Goal: Task Accomplishment & Management: Use online tool/utility

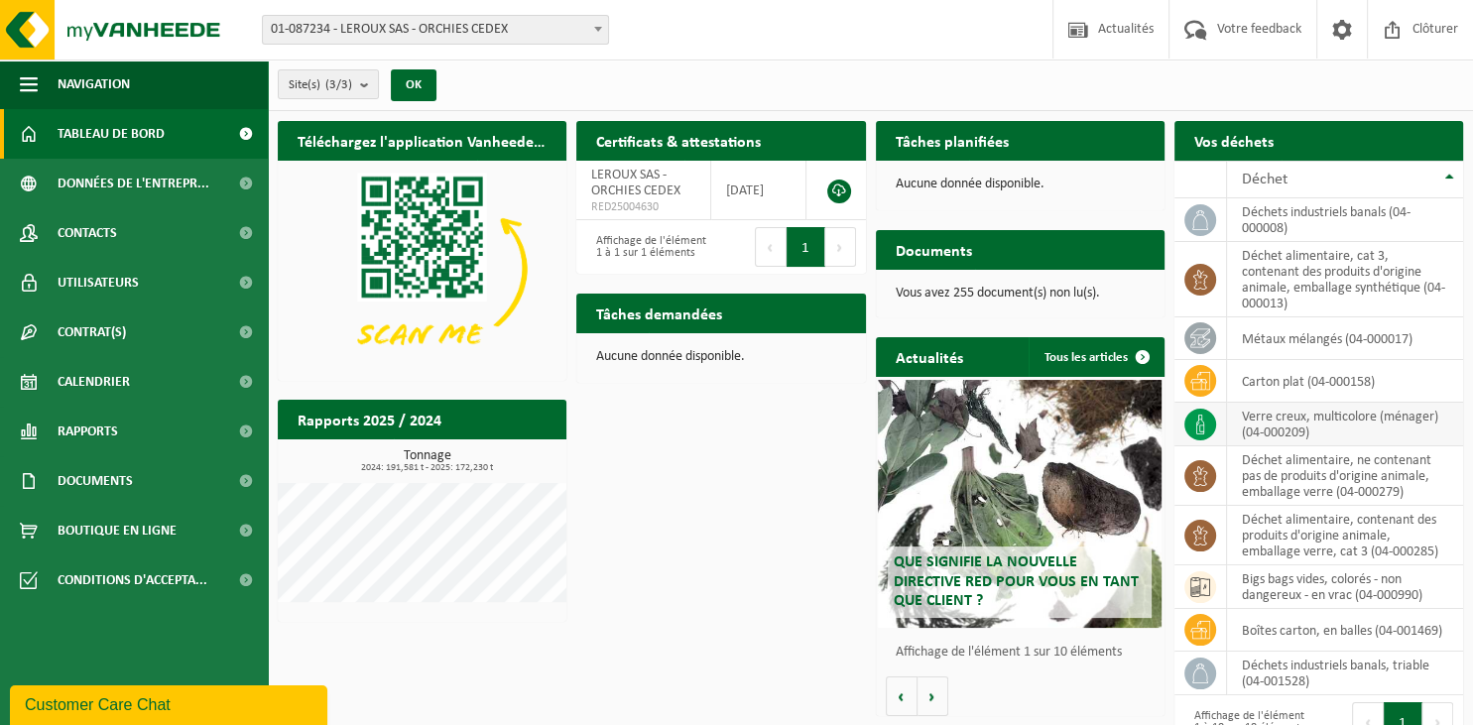
click at [1272, 403] on td "verre creux, multicolore (ménager) (04-000209)" at bounding box center [1345, 425] width 236 height 44
click at [1197, 415] on icon at bounding box center [1200, 425] width 20 height 20
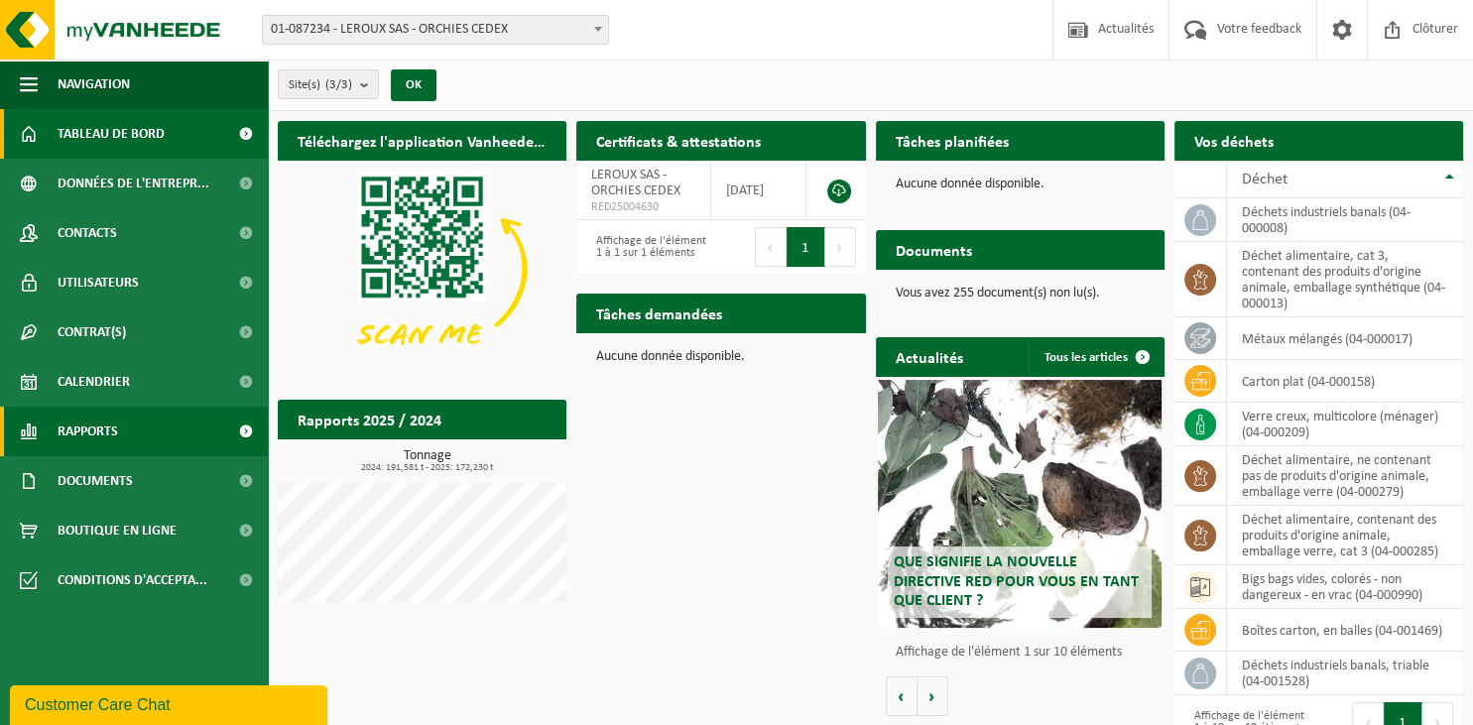
click at [106, 432] on span "Rapports" at bounding box center [88, 432] width 61 height 50
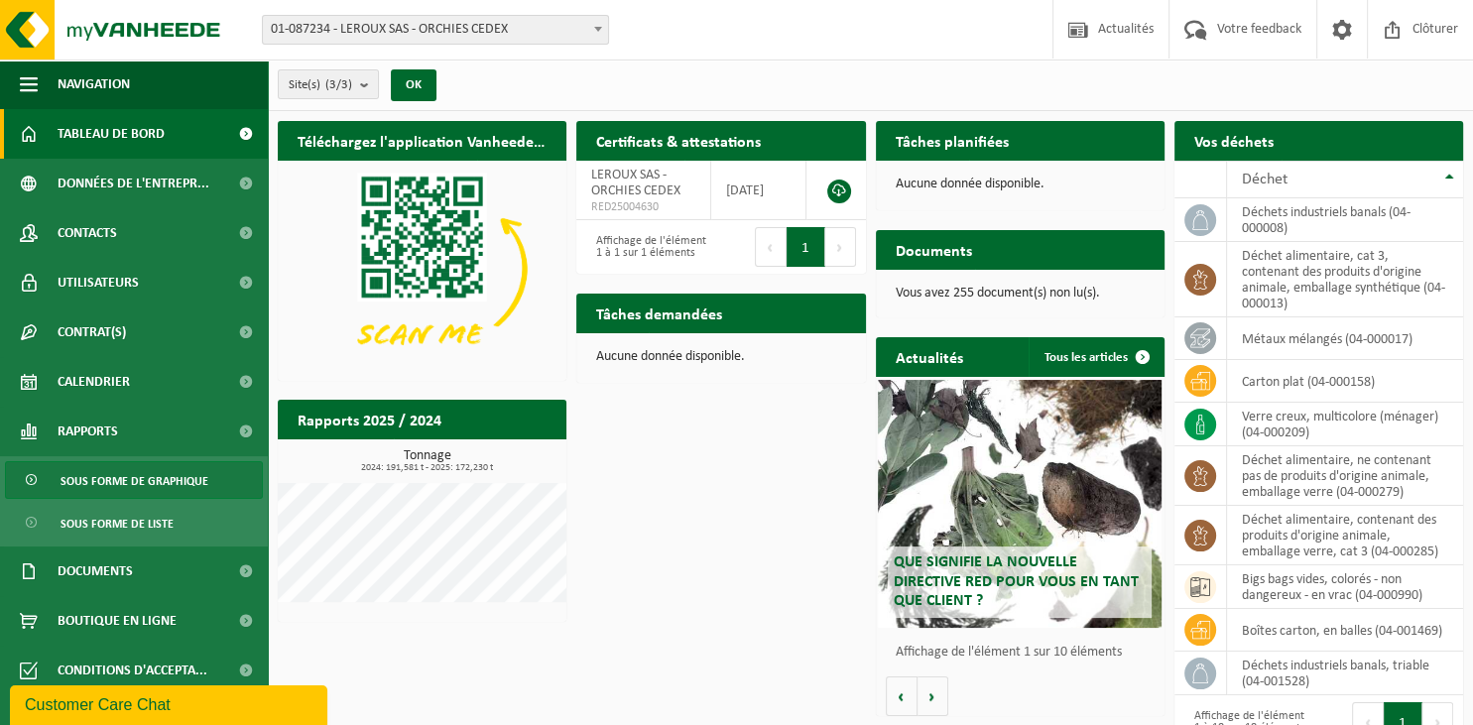
click at [114, 476] on span "Sous forme de graphique" at bounding box center [135, 481] width 148 height 38
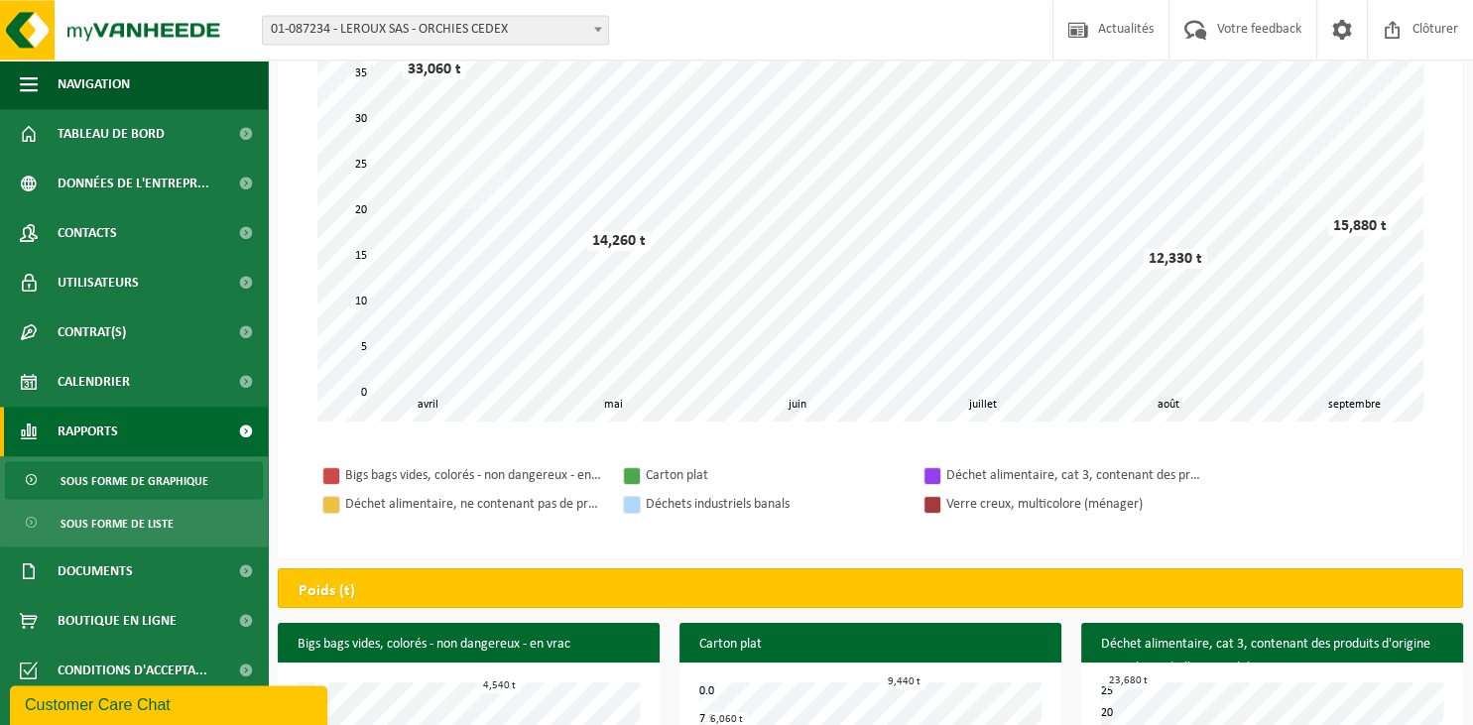
scroll to position [313, 0]
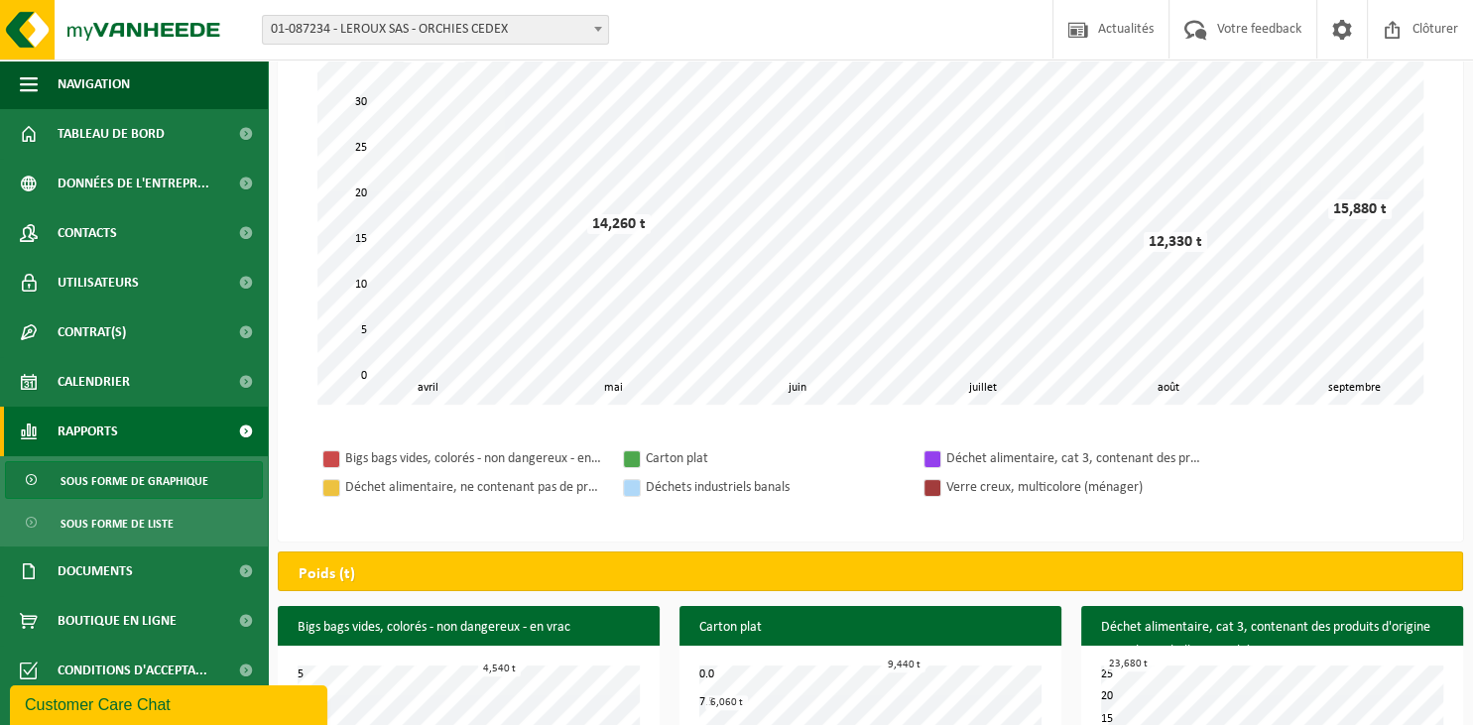
click at [931, 482] on div at bounding box center [933, 488] width 16 height 16
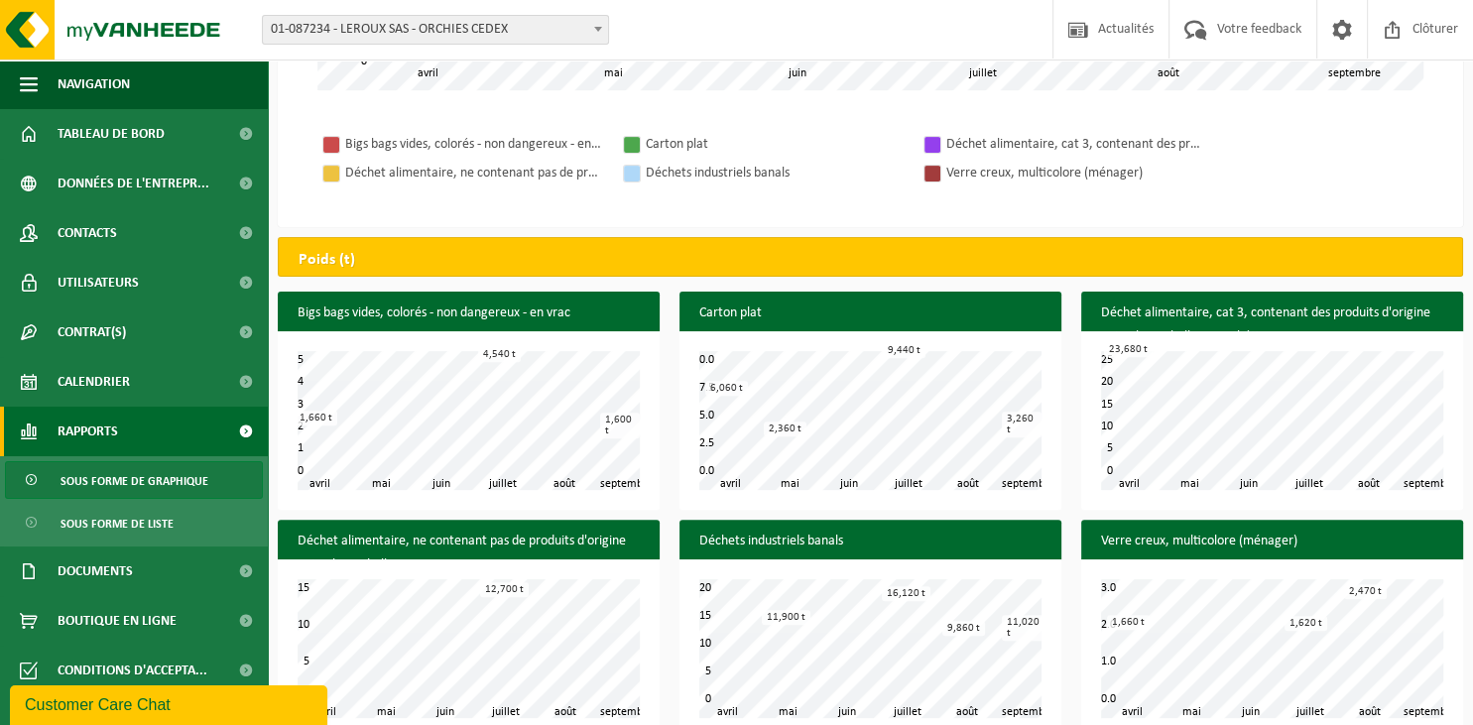
scroll to position [650, 0]
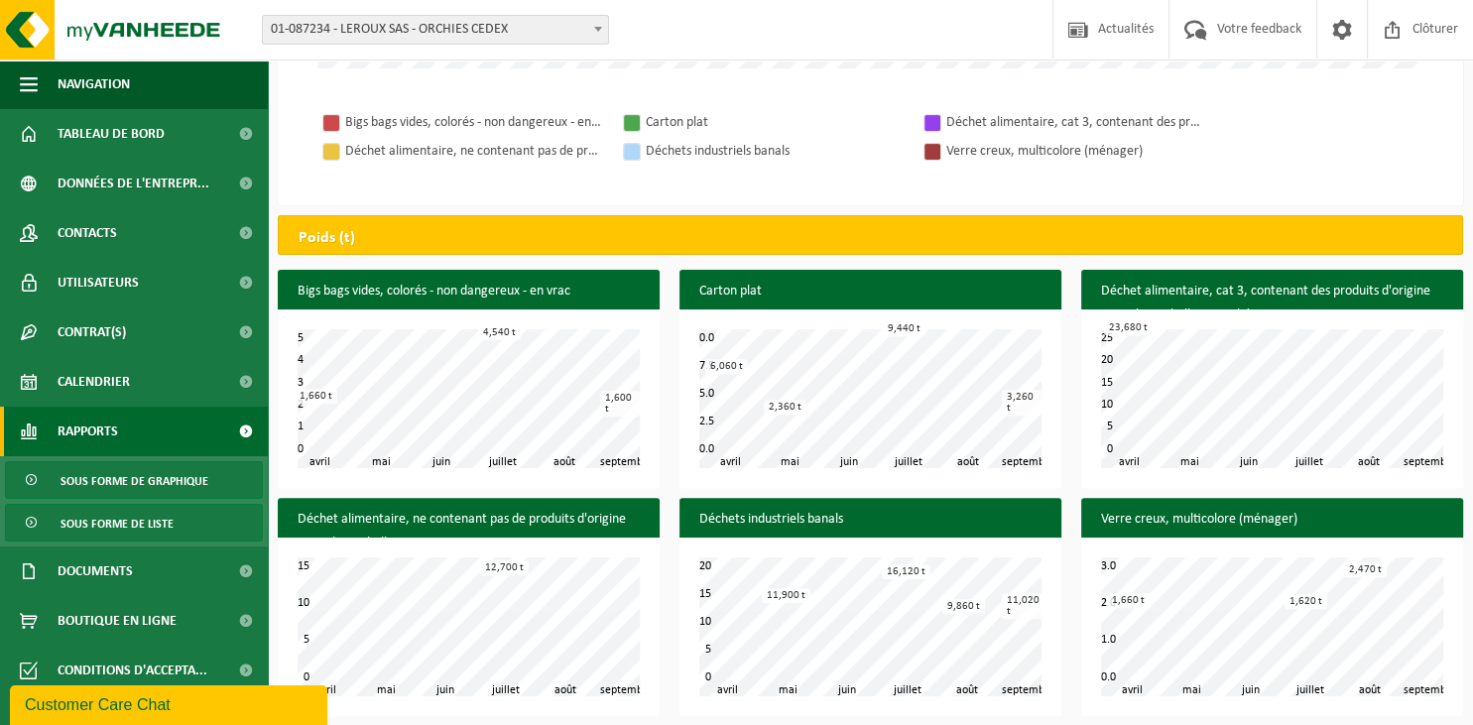
click at [165, 522] on span "Sous forme de liste" at bounding box center [117, 524] width 113 height 38
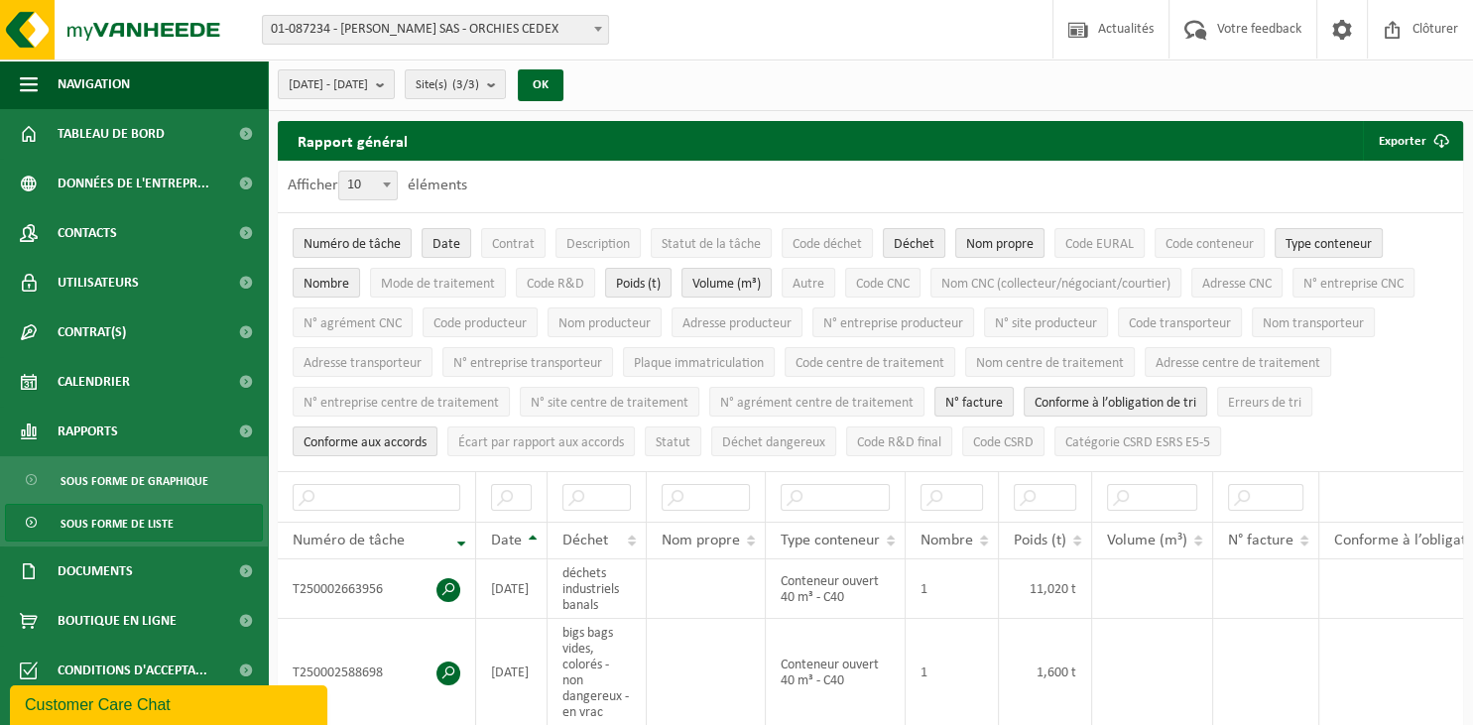
click at [144, 566] on link "Documents" at bounding box center [134, 572] width 268 height 50
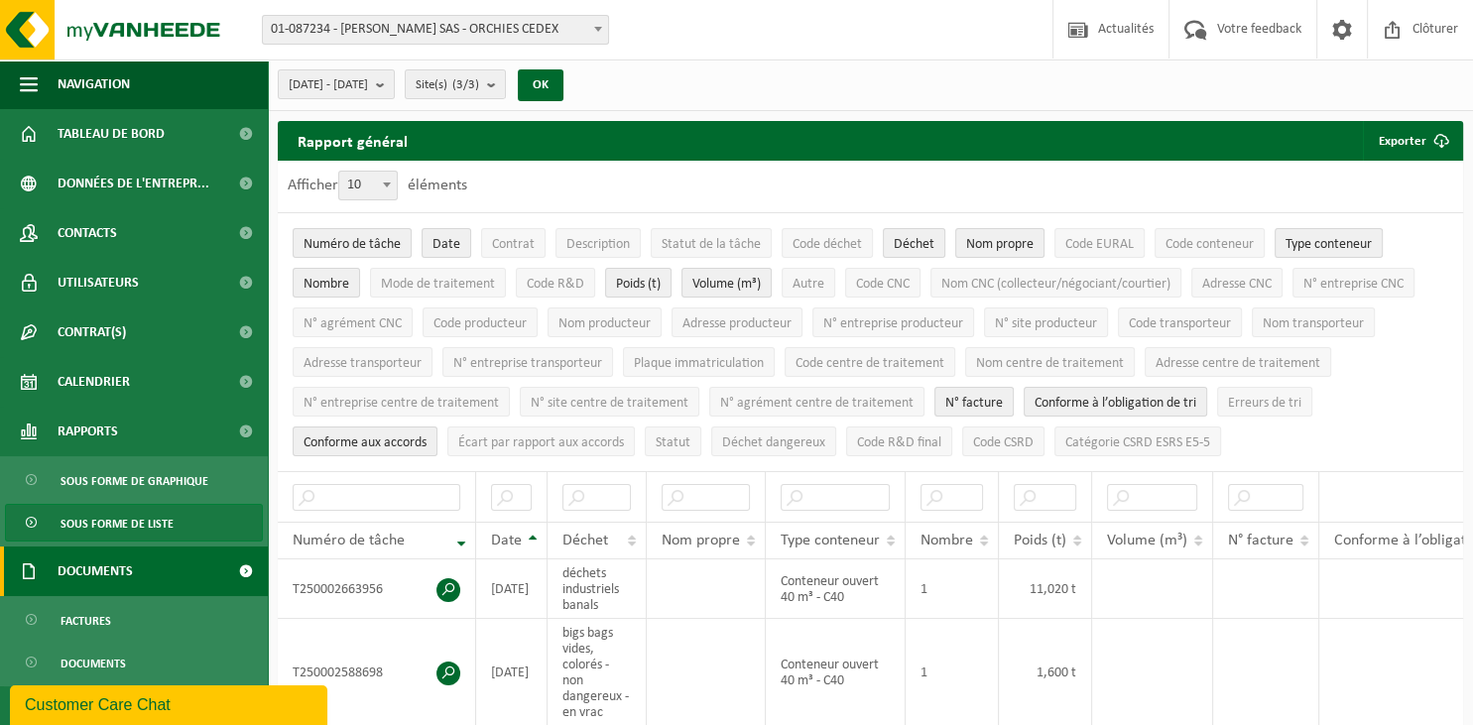
click at [240, 567] on span at bounding box center [245, 572] width 45 height 50
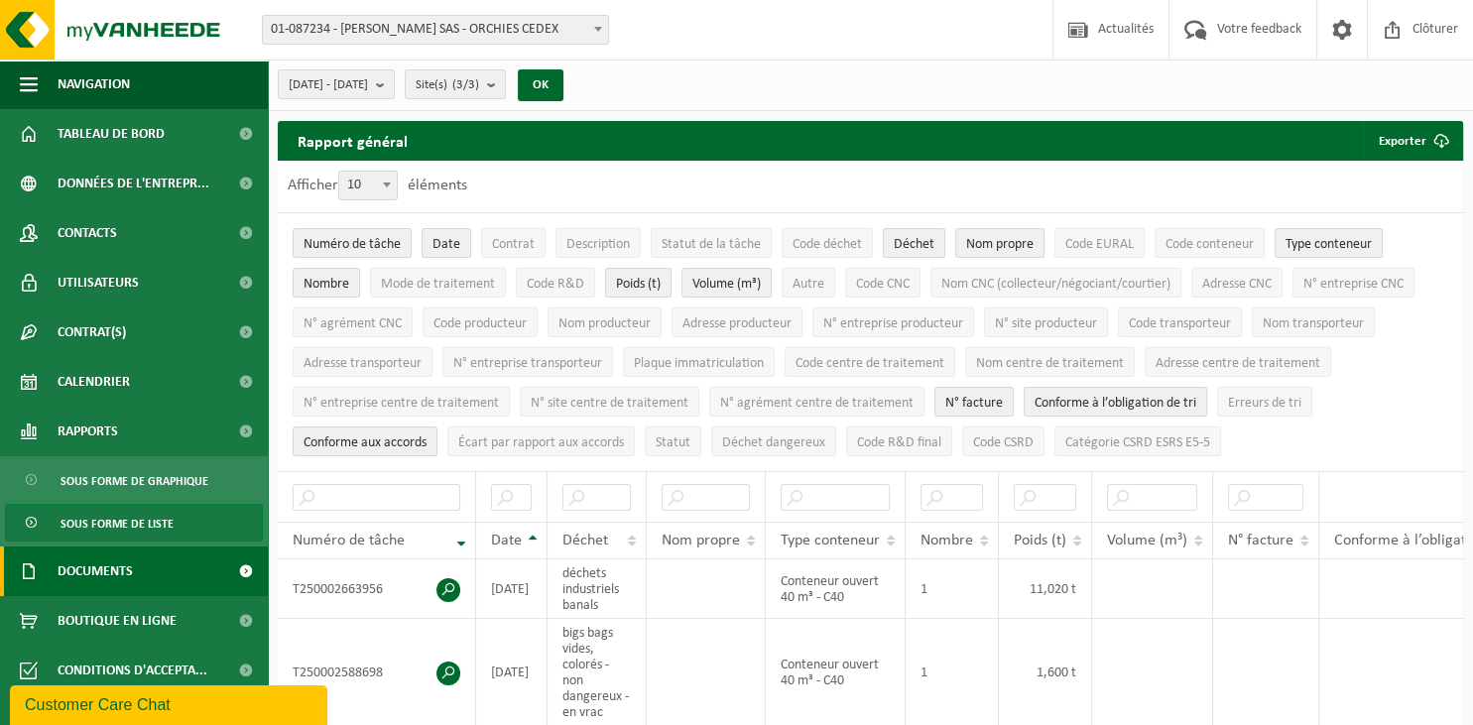
click at [240, 566] on span at bounding box center [245, 572] width 45 height 50
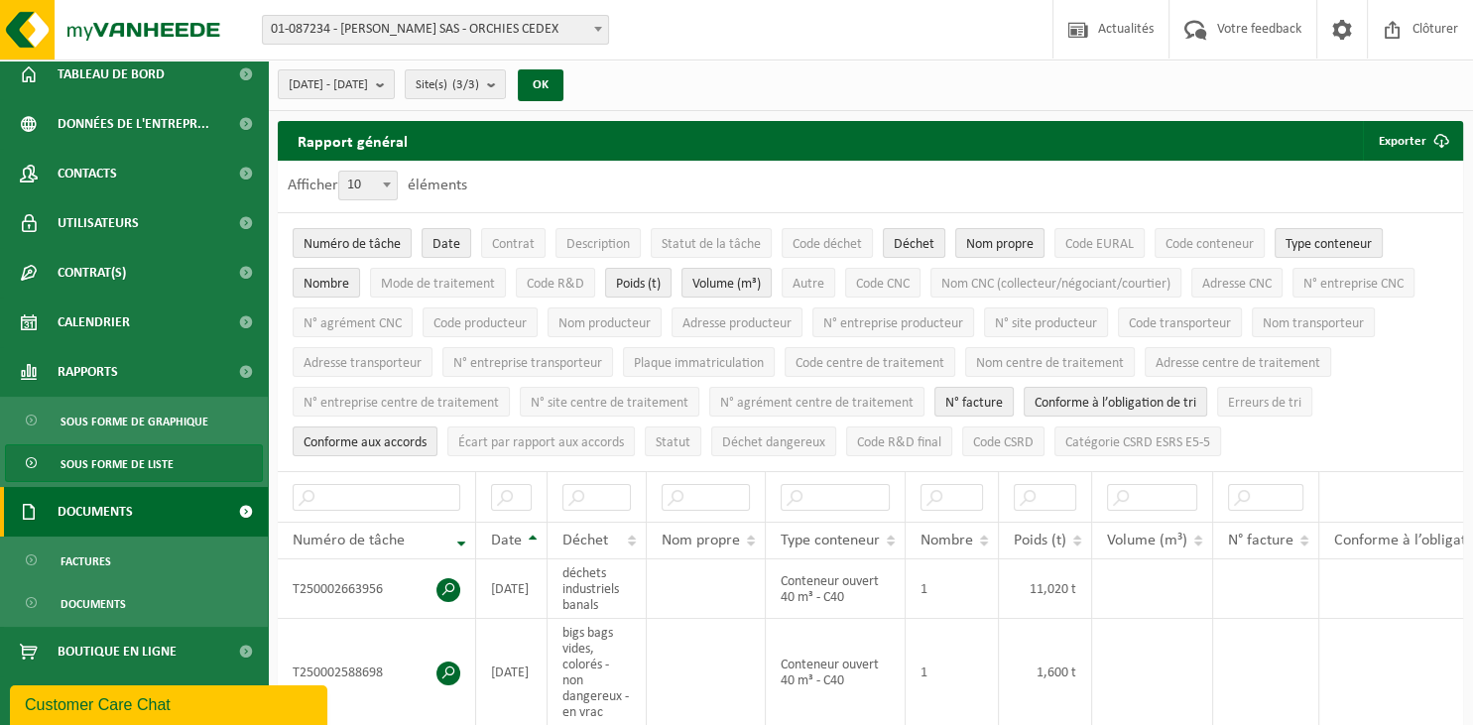
scroll to position [60, 0]
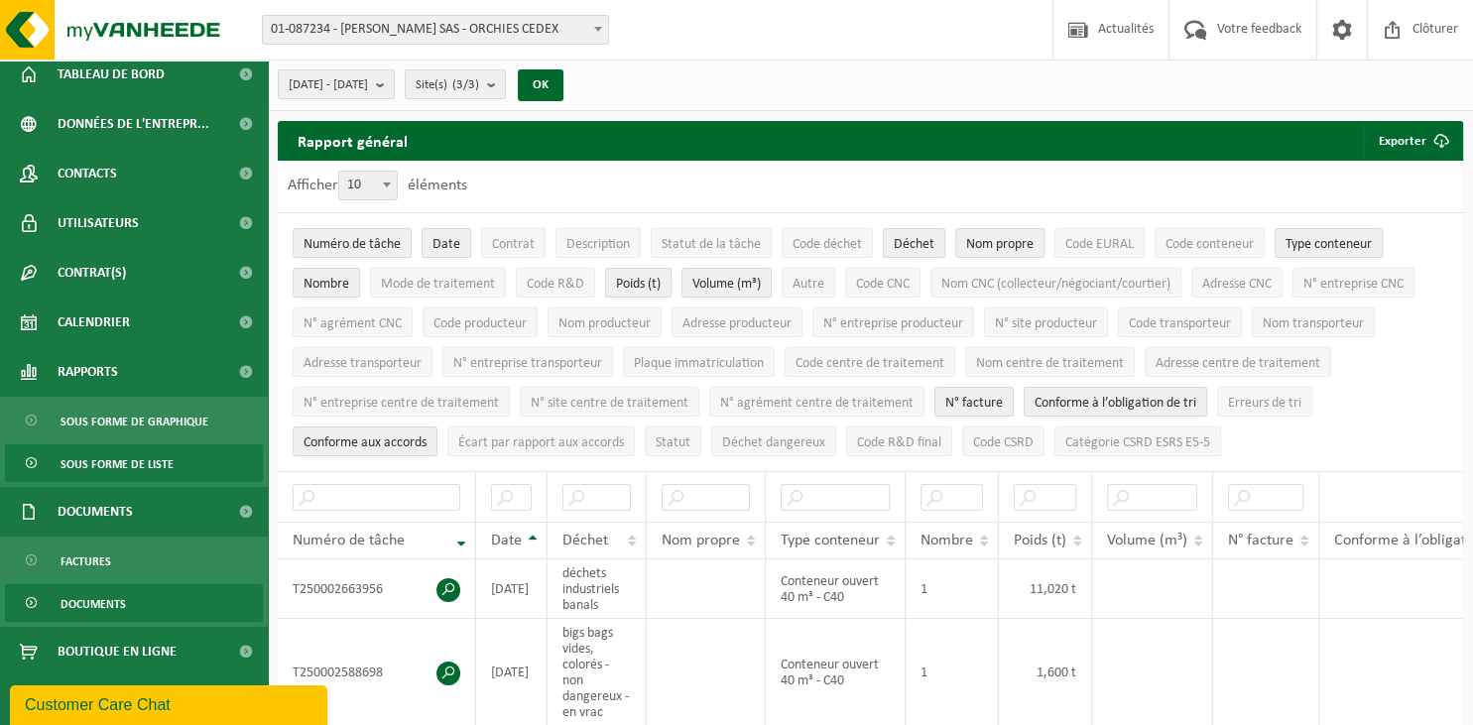
click at [133, 601] on link "Documents" at bounding box center [134, 603] width 258 height 38
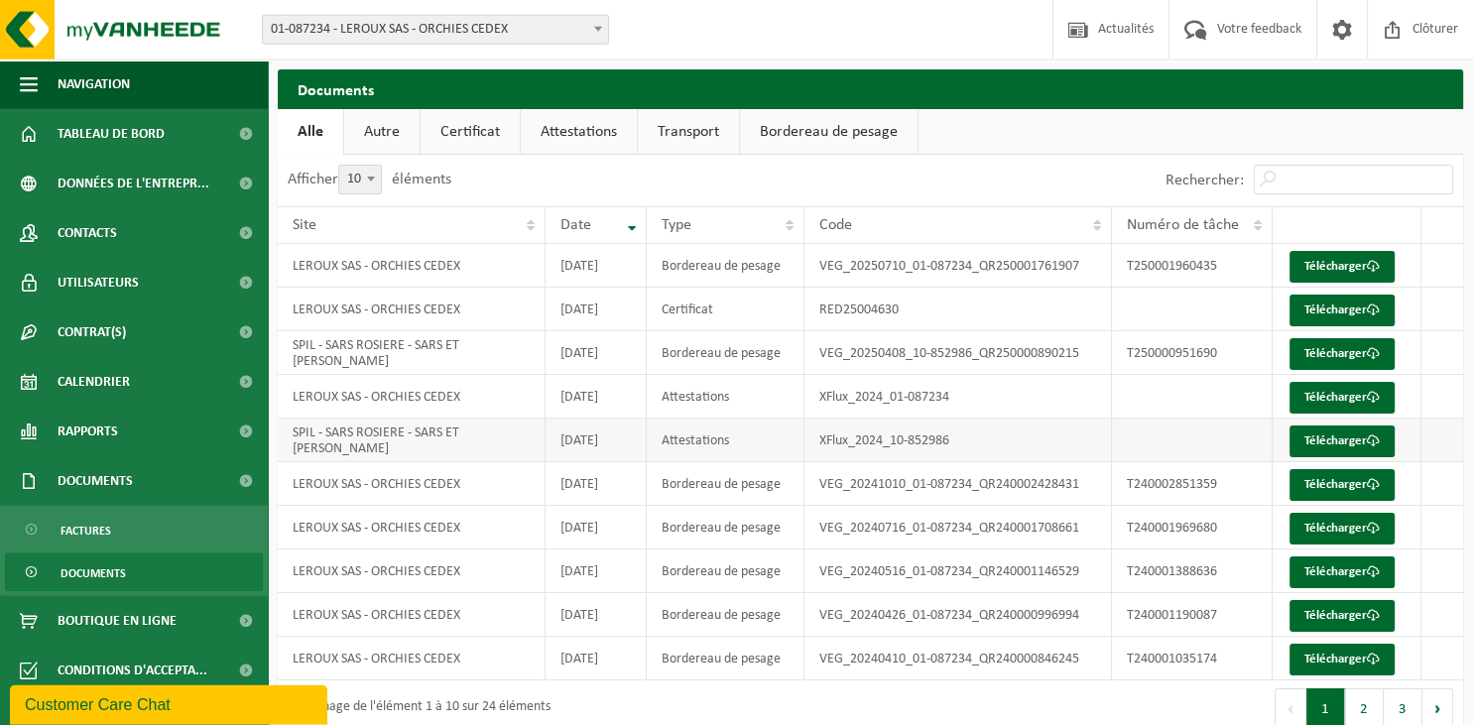
scroll to position [68, 0]
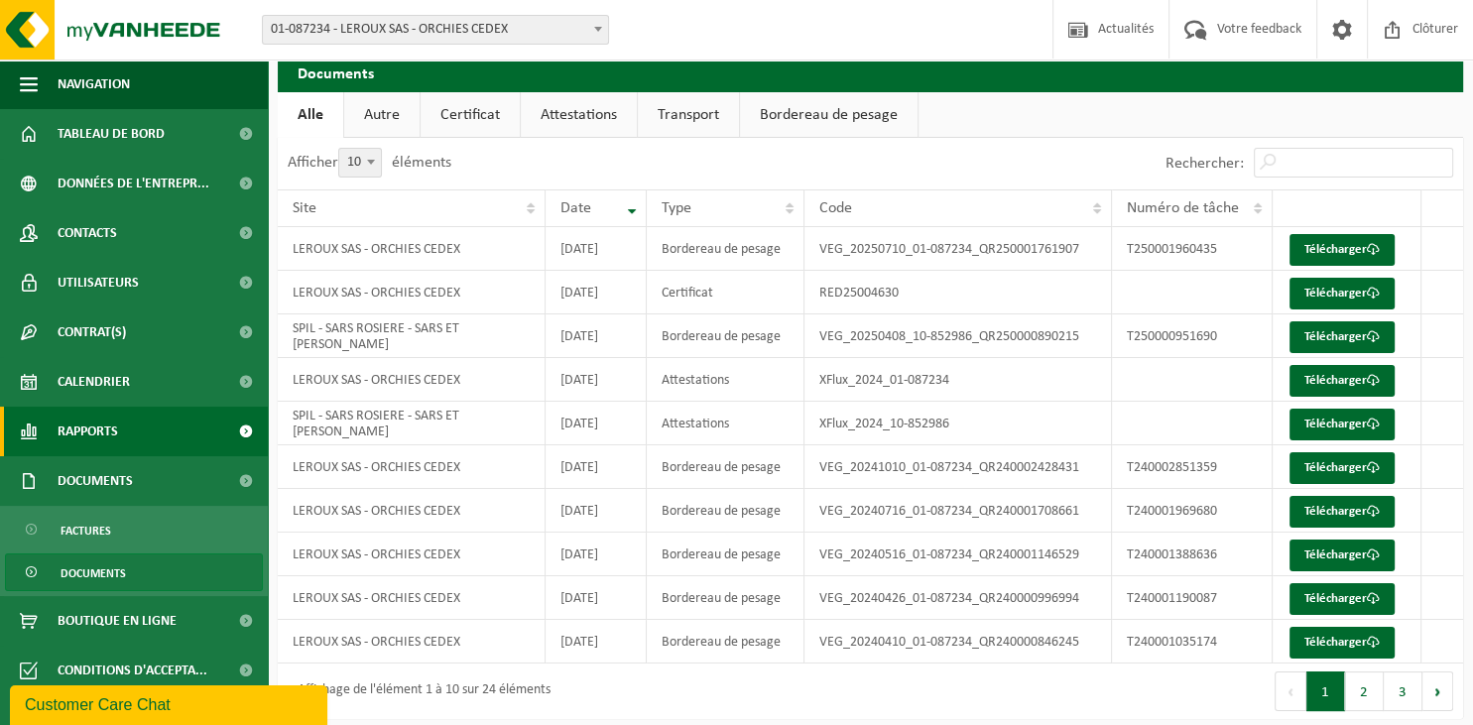
click at [113, 435] on span "Rapports" at bounding box center [88, 432] width 61 height 50
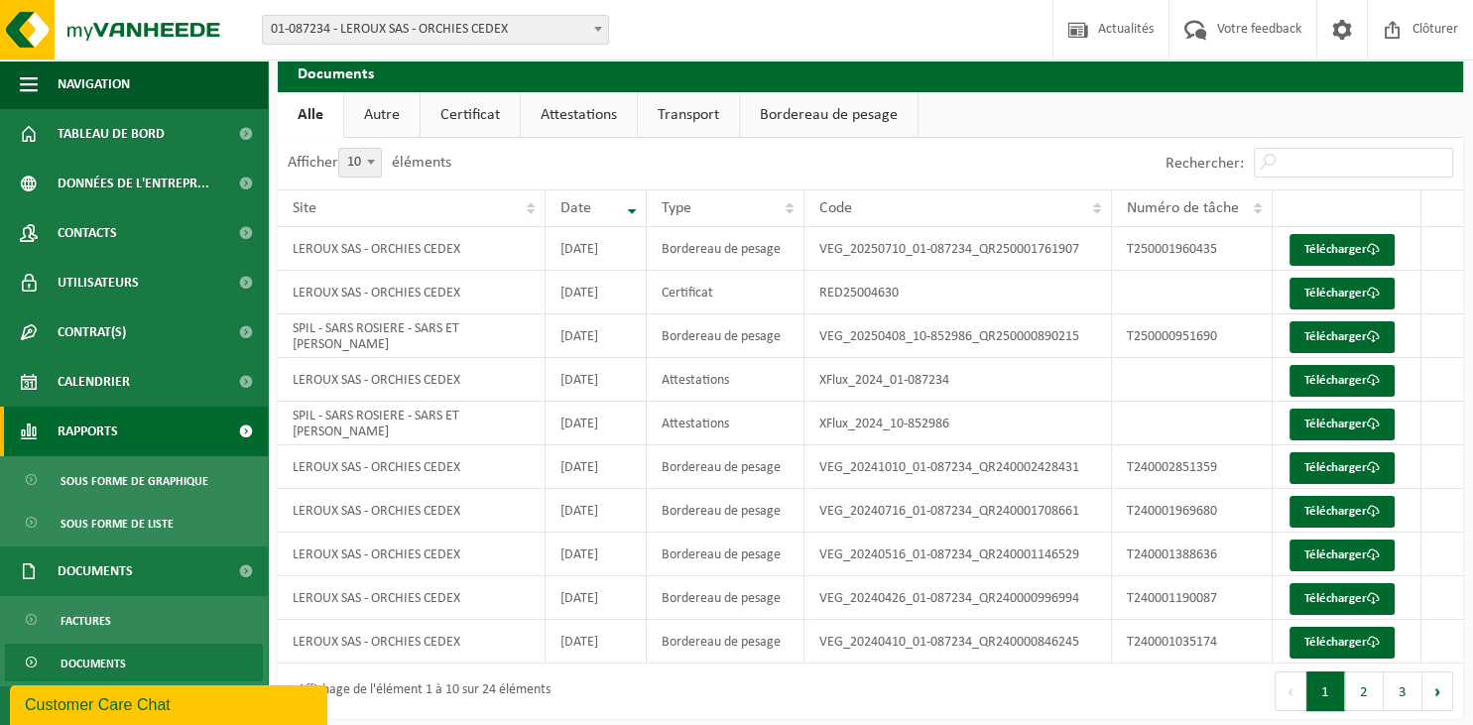
click at [240, 431] on span at bounding box center [245, 432] width 45 height 50
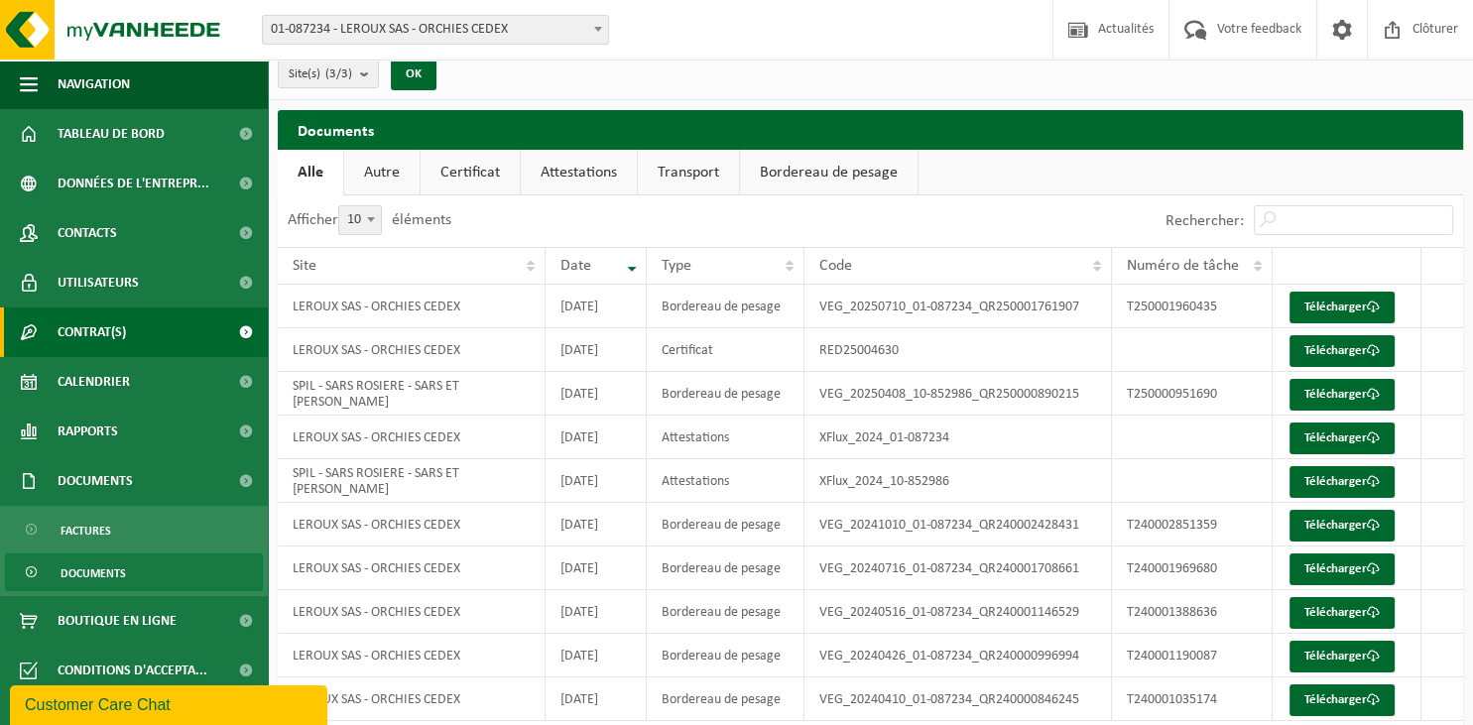
scroll to position [0, 0]
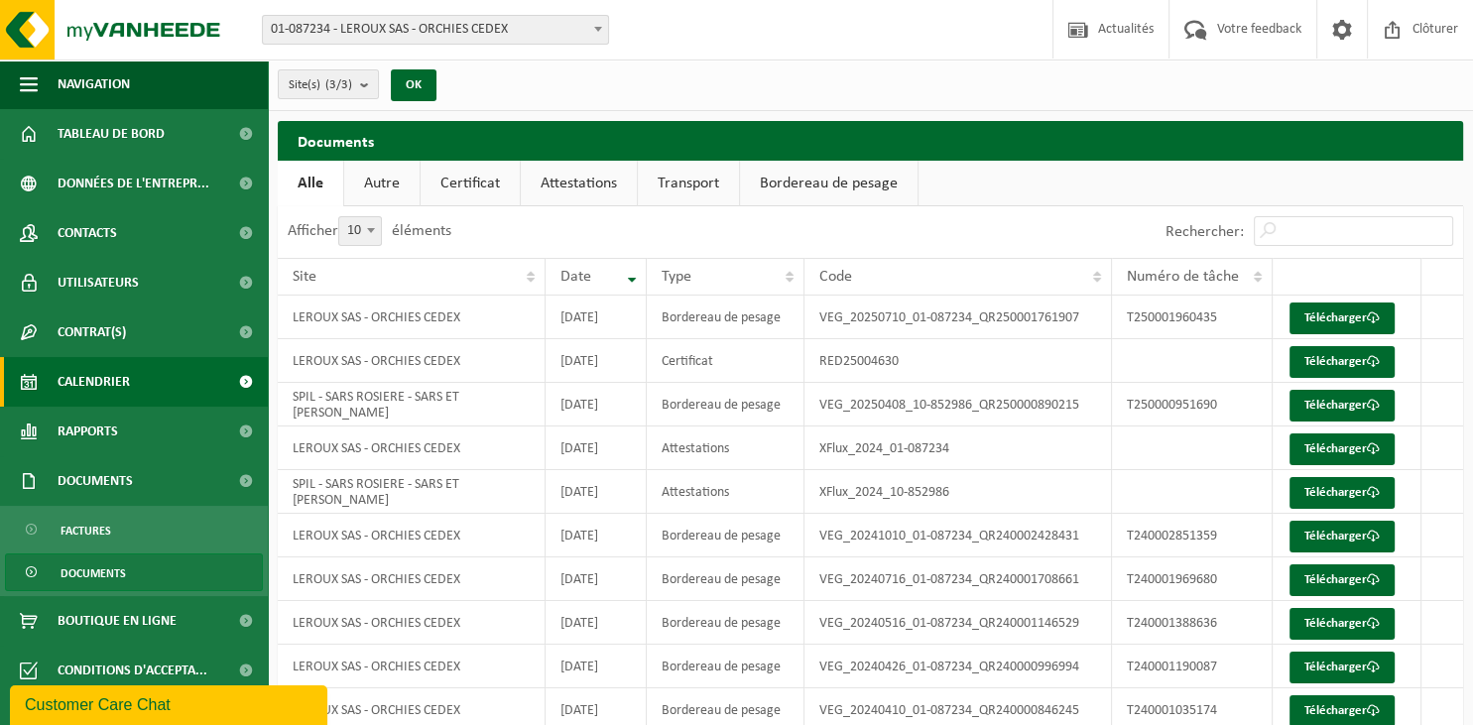
click at [105, 386] on span "Calendrier" at bounding box center [94, 382] width 72 height 50
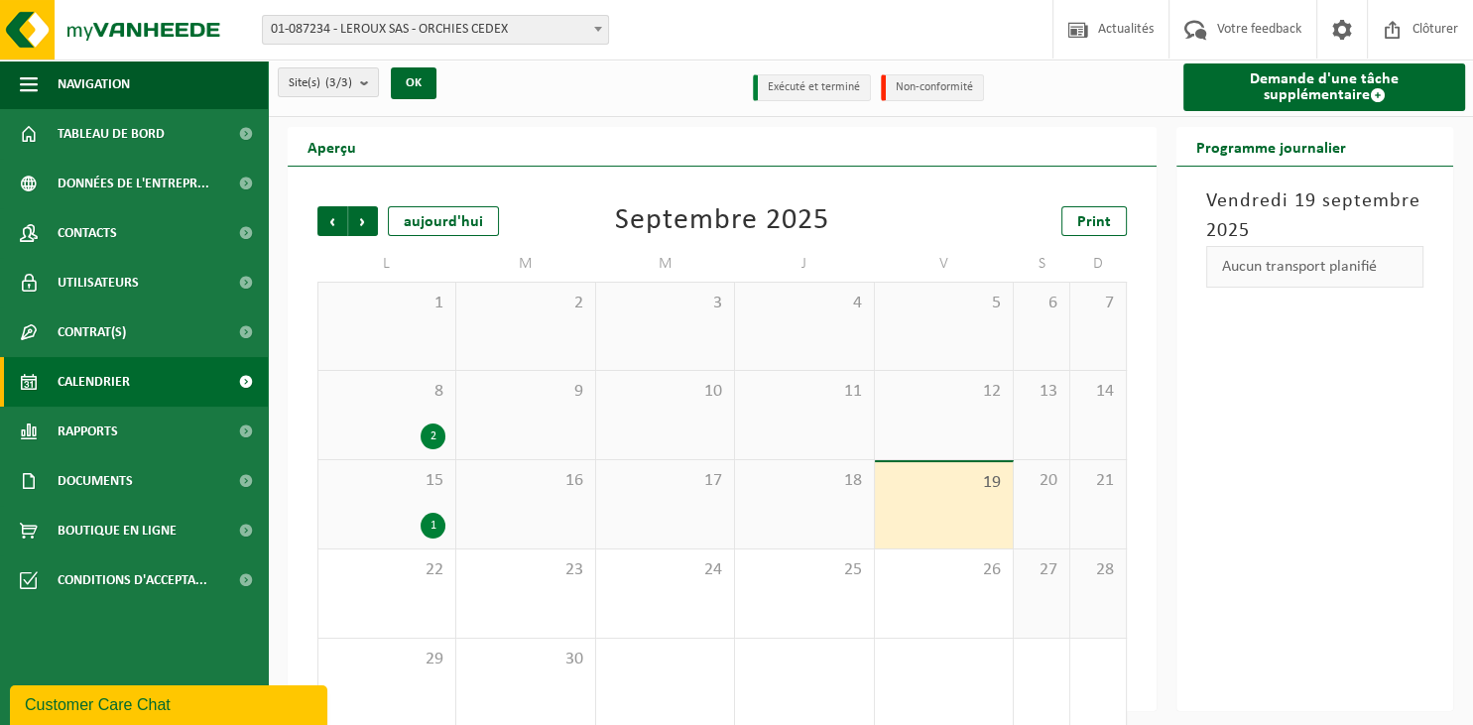
scroll to position [26, 0]
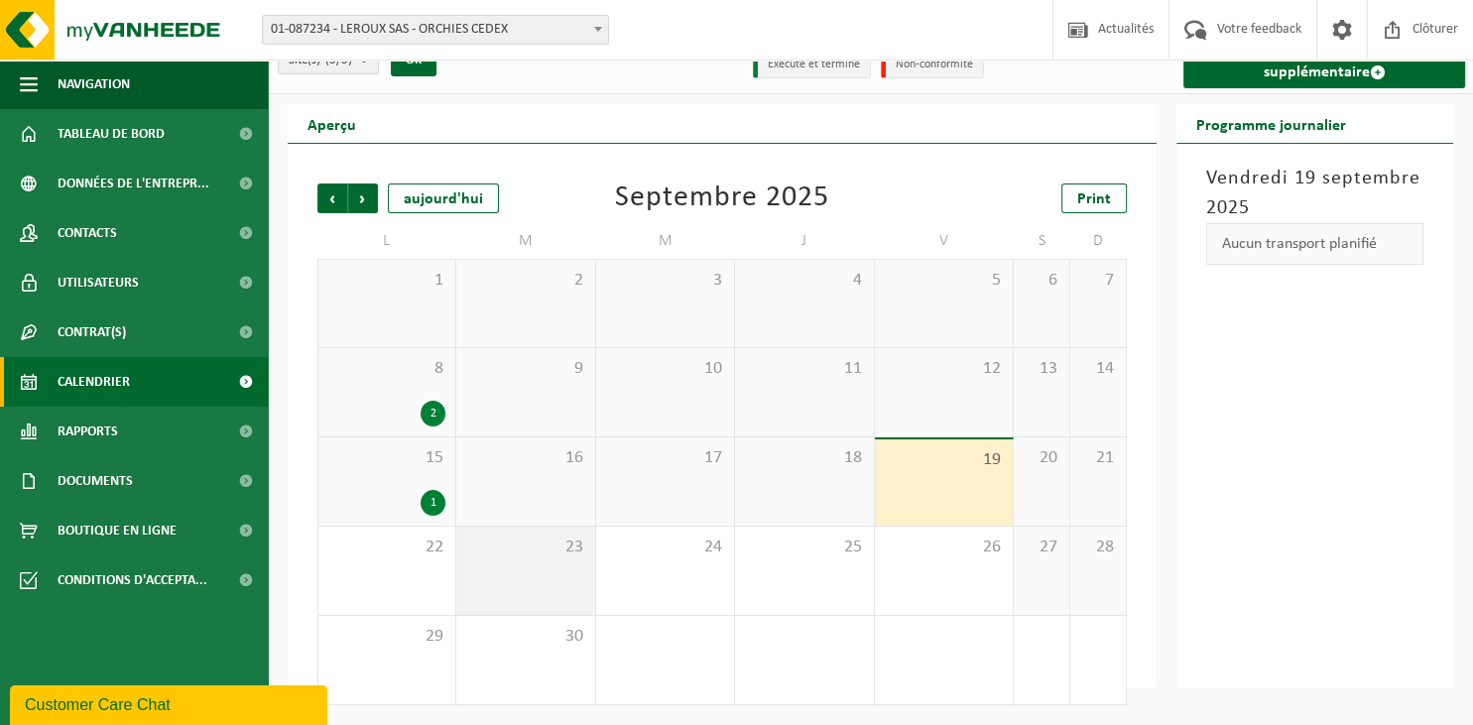
click at [522, 566] on div "23" at bounding box center [525, 571] width 138 height 88
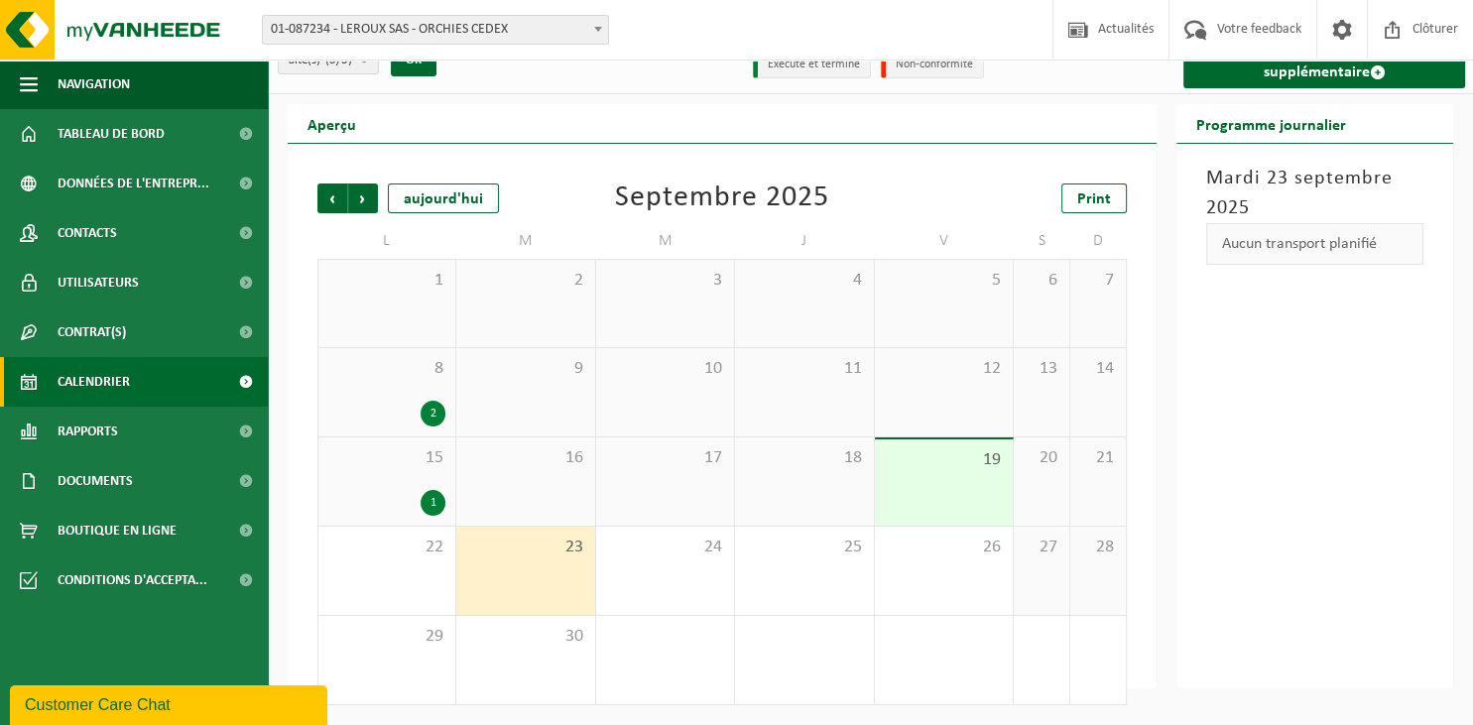
scroll to position [0, 0]
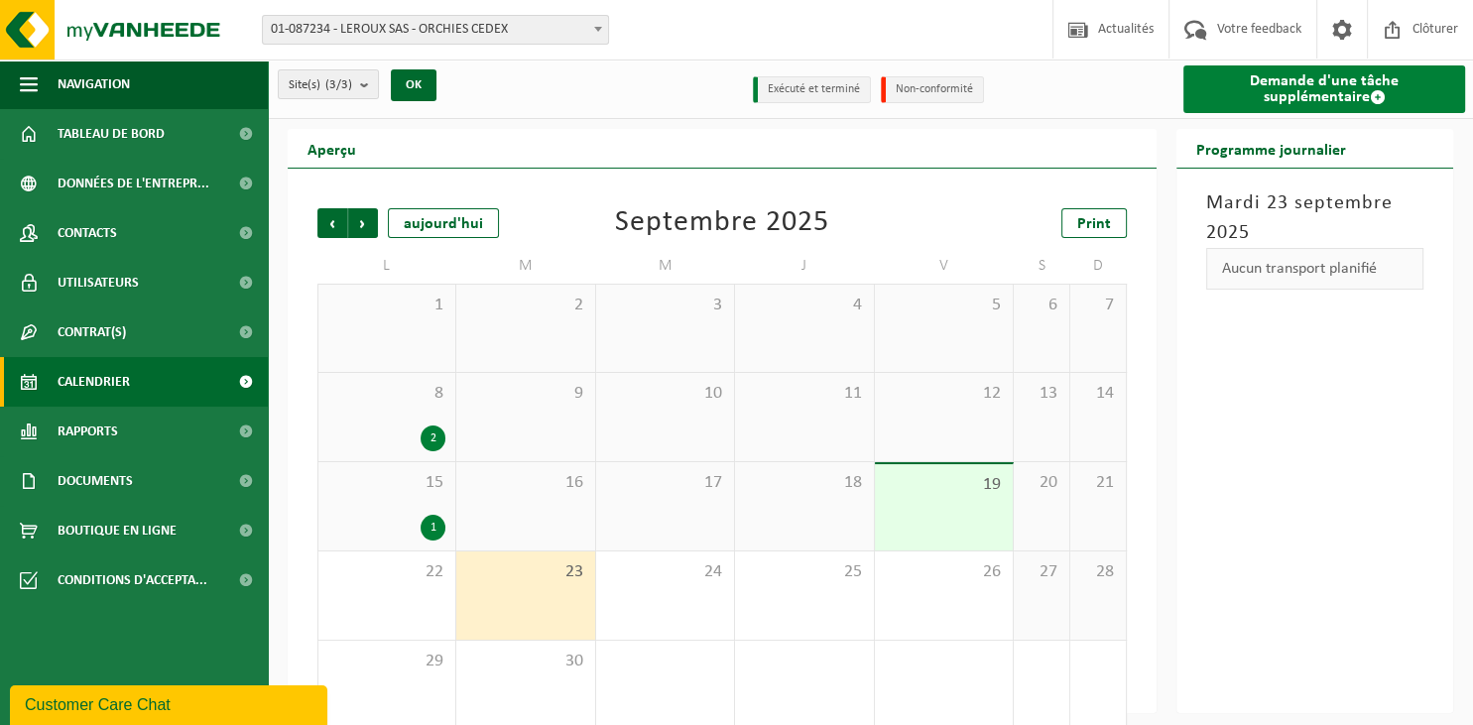
click at [1252, 103] on link "Demande d'une tâche supplémentaire" at bounding box center [1325, 89] width 282 height 48
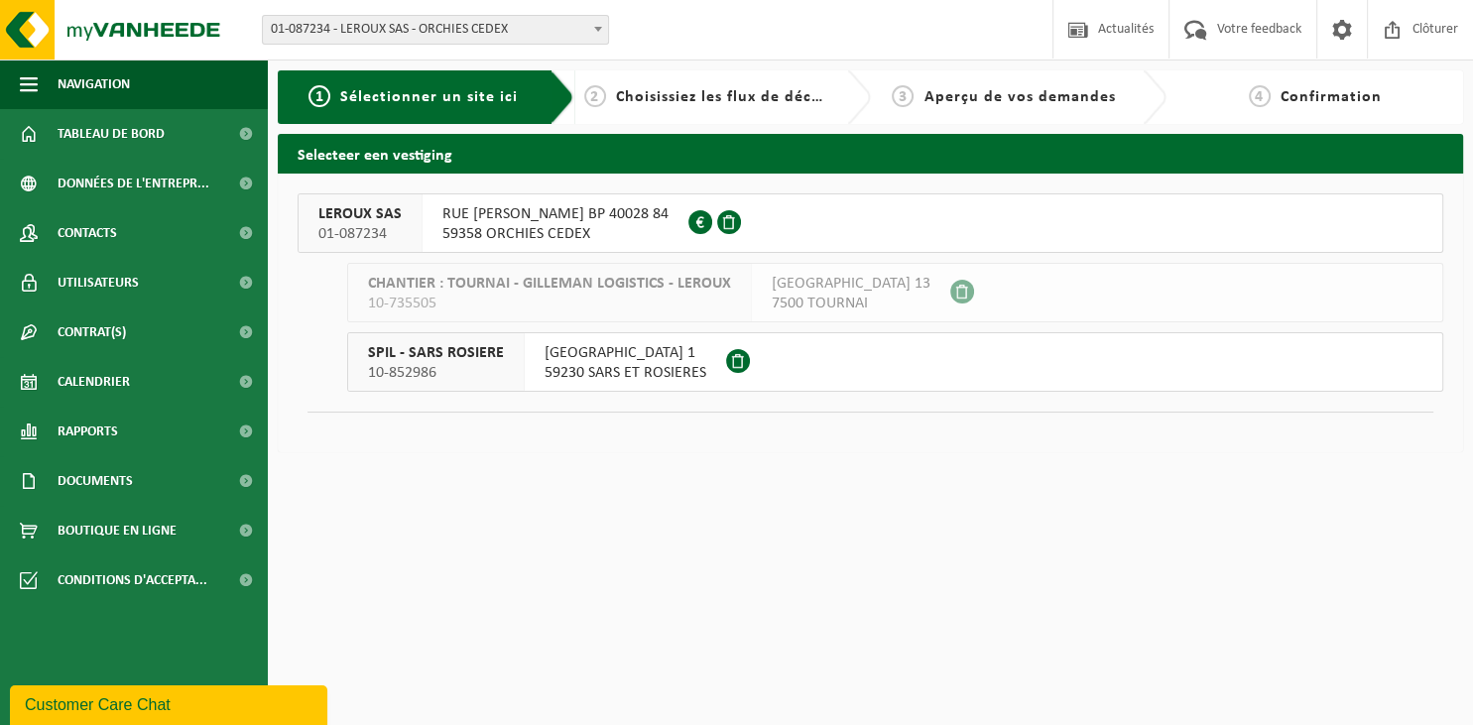
click at [554, 234] on span "59358 ORCHIES CEDEX" at bounding box center [555, 234] width 226 height 20
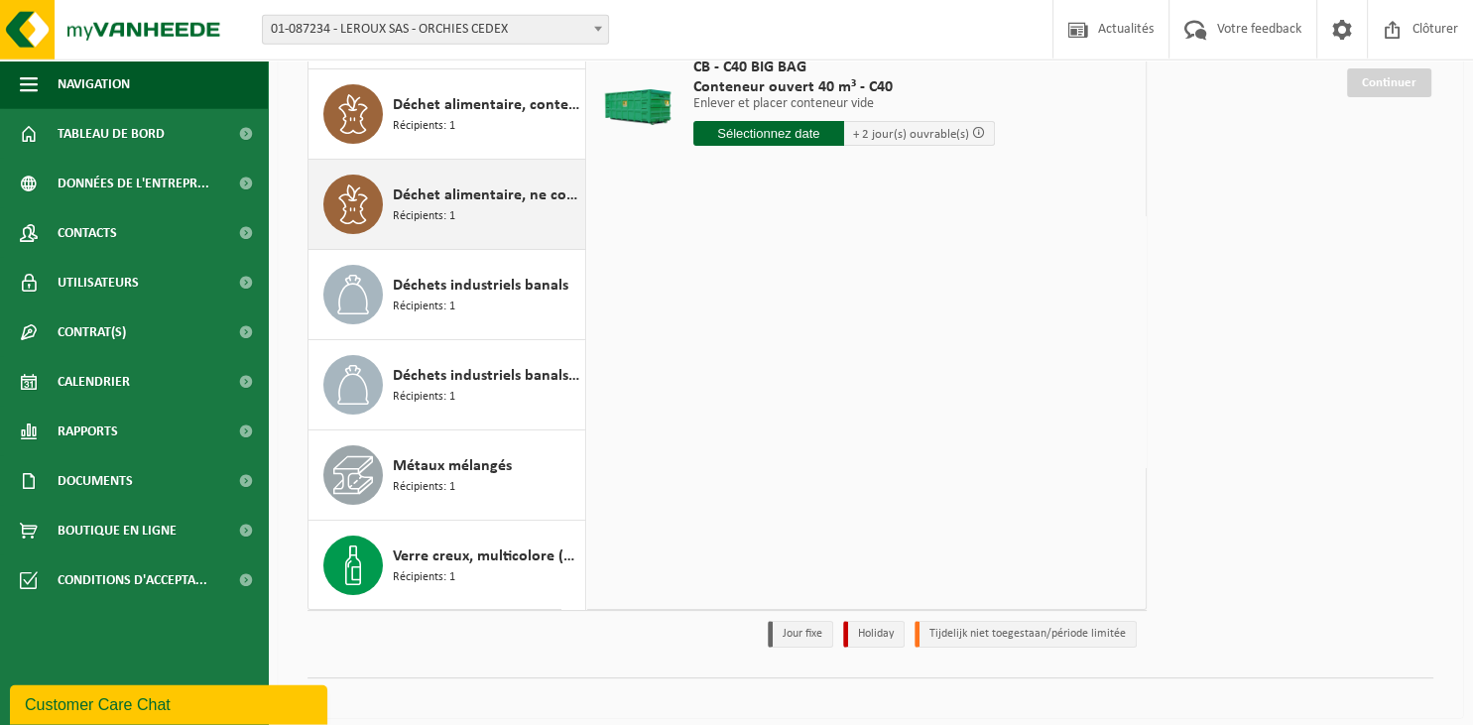
scroll to position [232, 0]
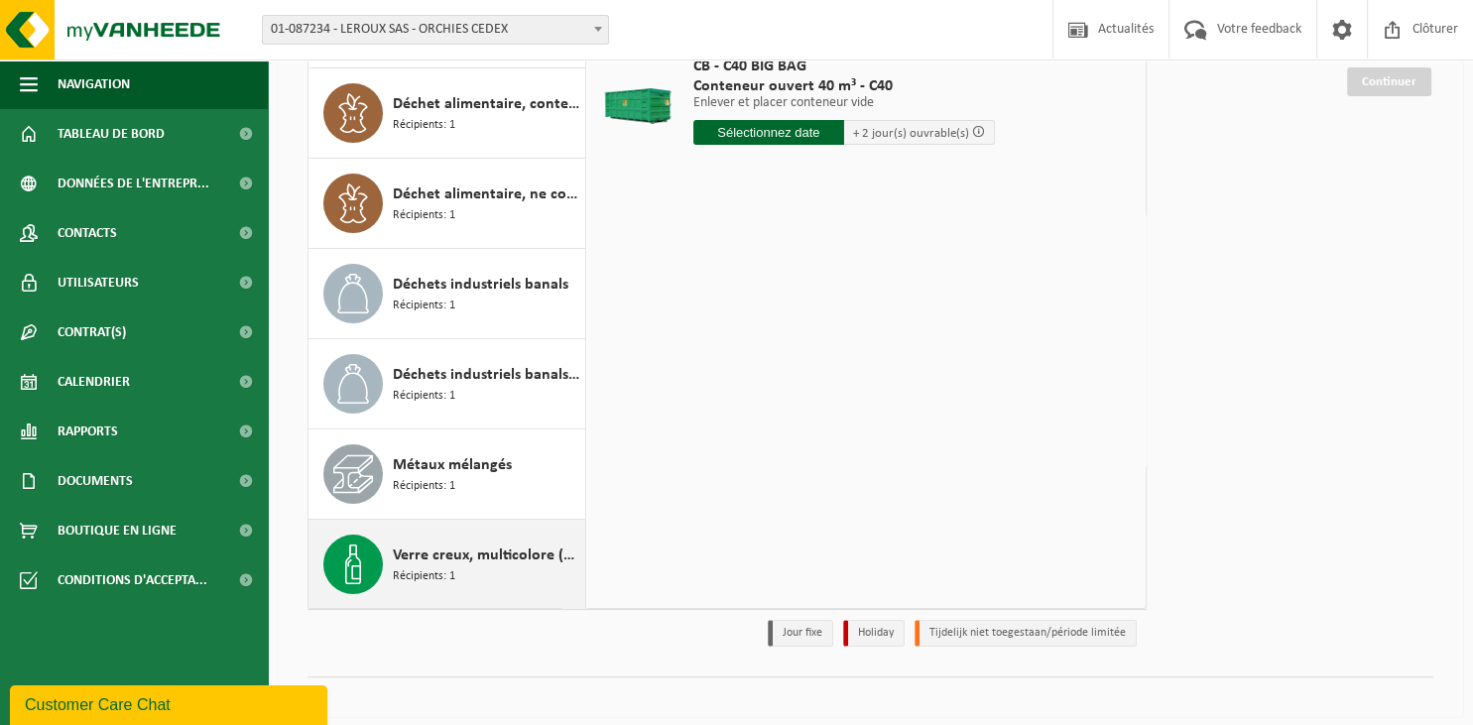
click at [497, 550] on span "Verre creux, multicolore (ménager)" at bounding box center [486, 556] width 187 height 24
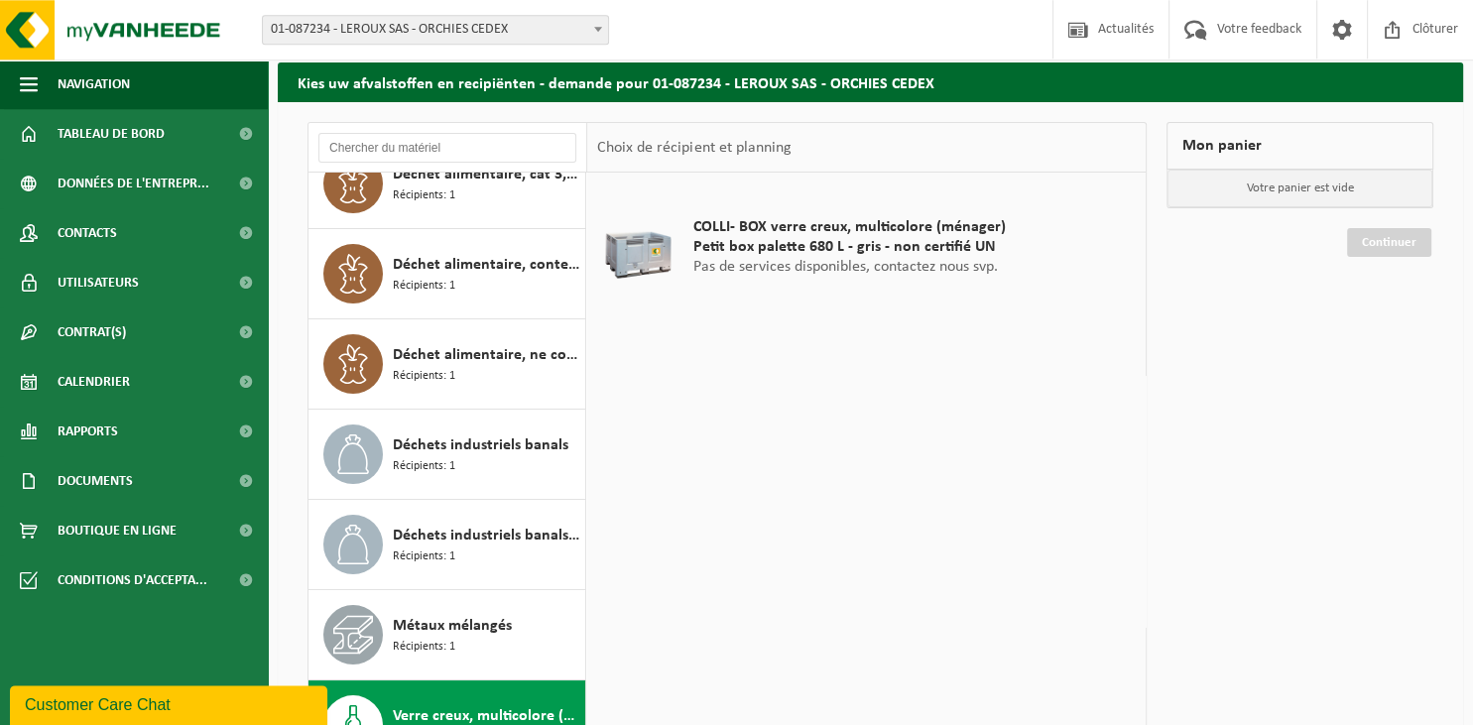
scroll to position [104, 0]
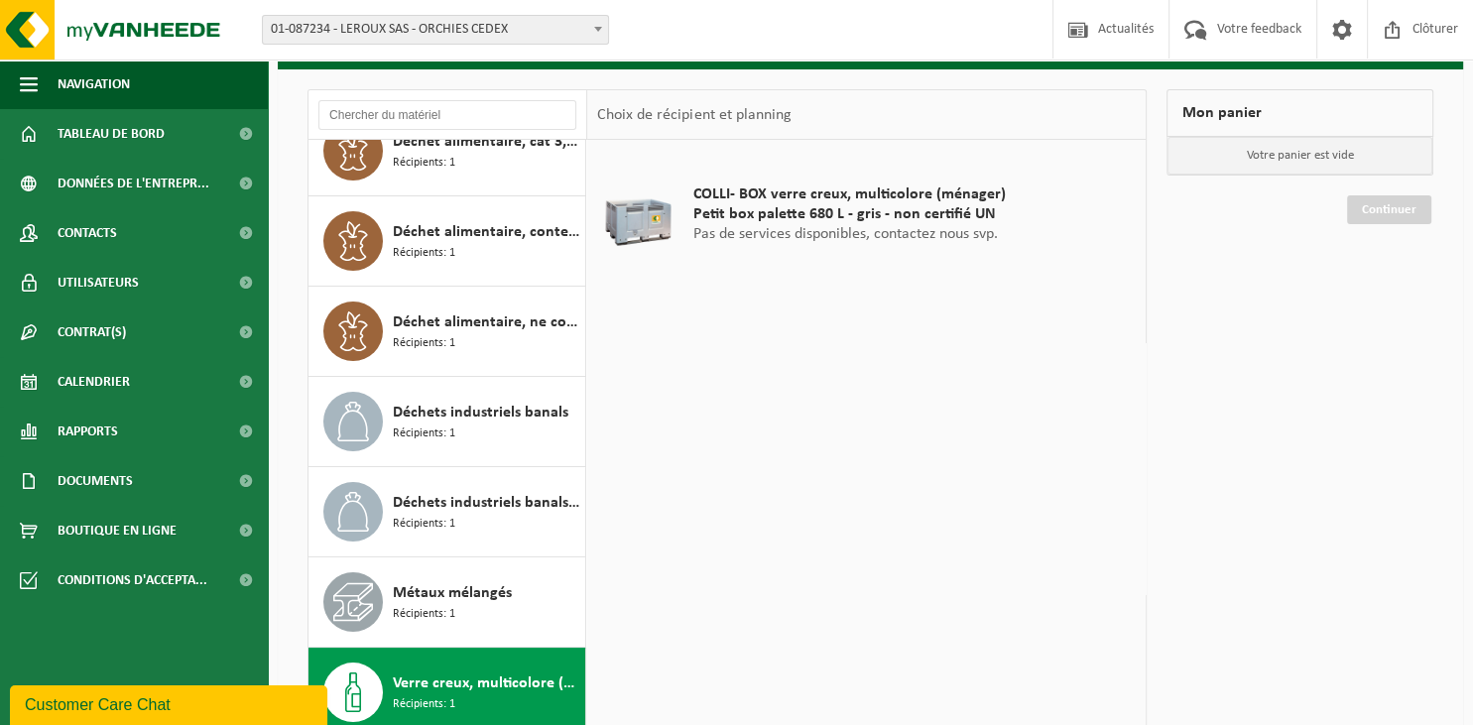
click at [778, 216] on span "Petit box palette 680 L - gris - non certifié UN" at bounding box center [849, 214] width 312 height 20
click at [668, 224] on div at bounding box center [637, 214] width 70 height 79
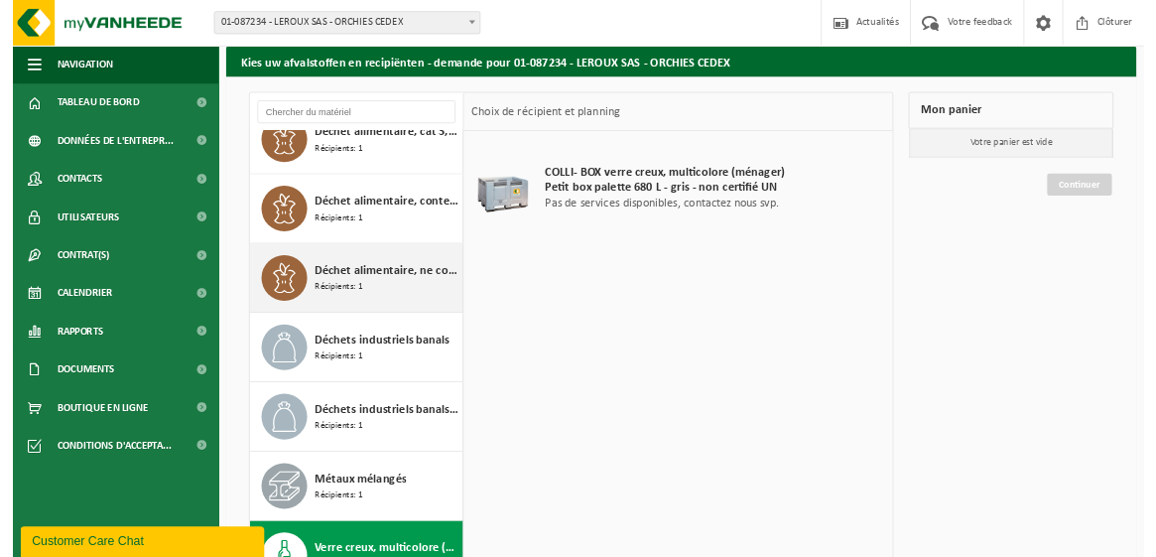
scroll to position [0, 0]
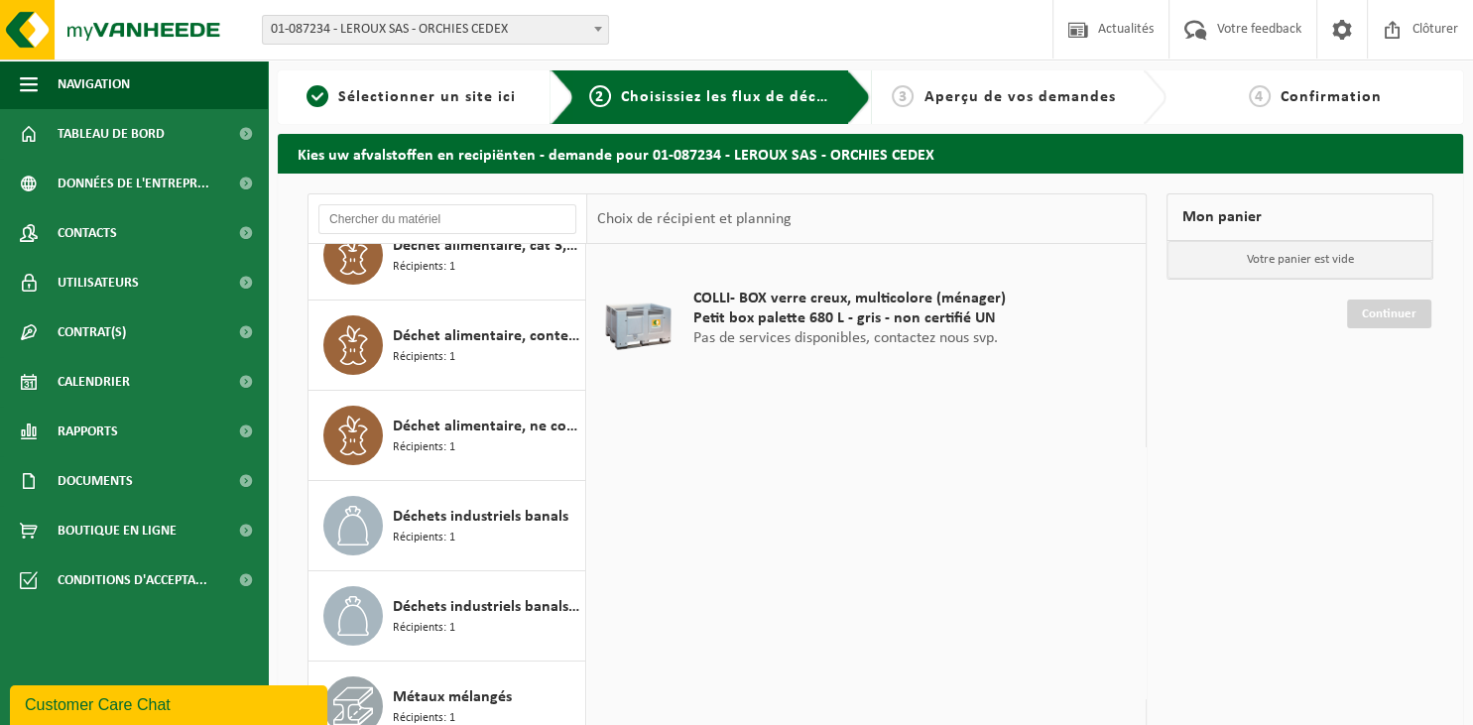
drag, startPoint x: 633, startPoint y: 276, endPoint x: 1005, endPoint y: 345, distance: 378.4
click at [1005, 345] on tr "COLLI- BOX verre creux, multicolore (ménager) Petit box palette 680 L - gris - …" at bounding box center [866, 318] width 539 height 129
drag, startPoint x: 692, startPoint y: 442, endPoint x: 692, endPoint y: 428, distance: 14.9
click at [693, 442] on div "COLLI- BOX verre creux, multicolore (ménager) Petit box palette 680 L - gris - …" at bounding box center [866, 541] width 559 height 595
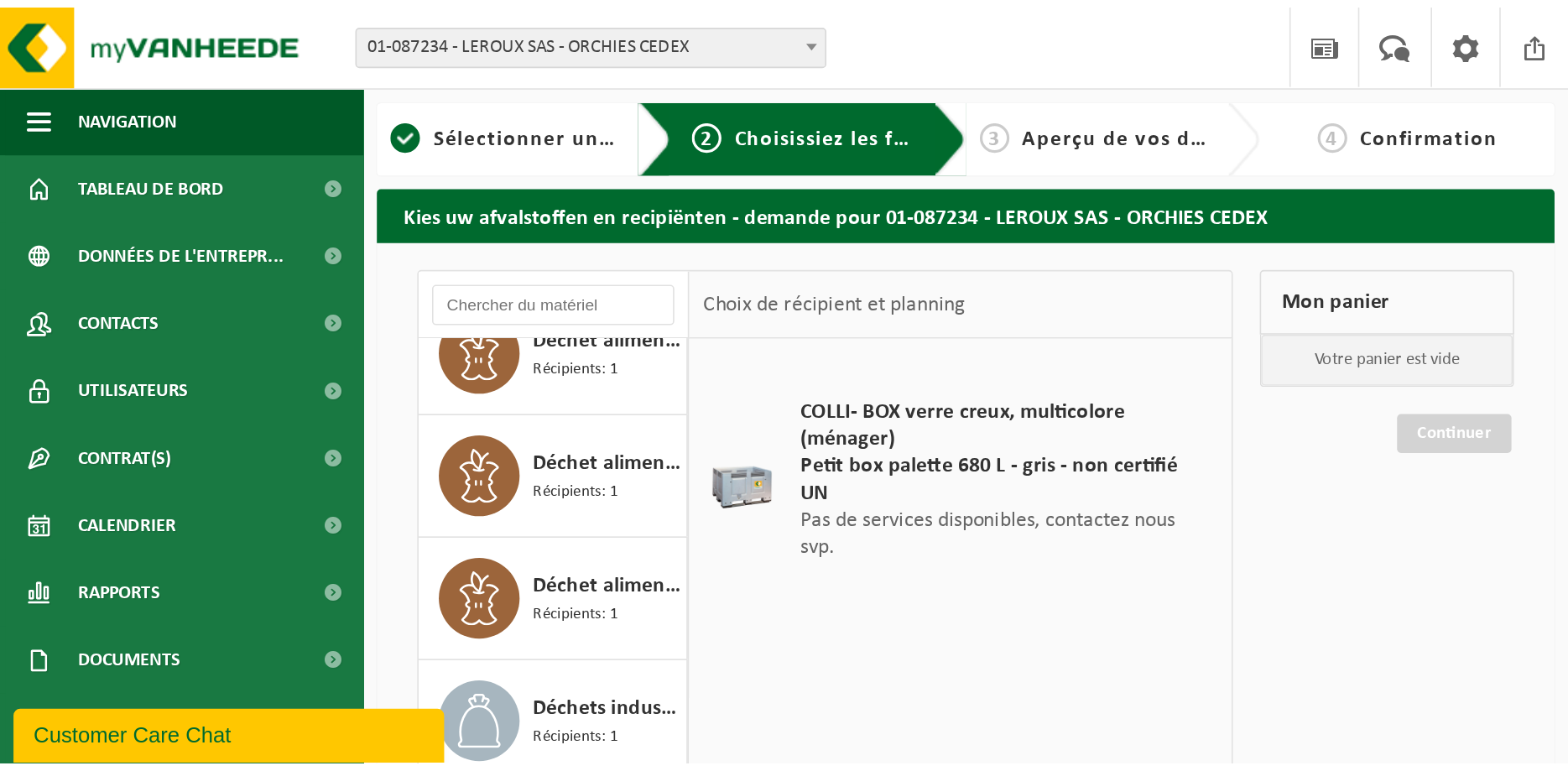
scroll to position [181, 0]
